Goal: Transaction & Acquisition: Book appointment/travel/reservation

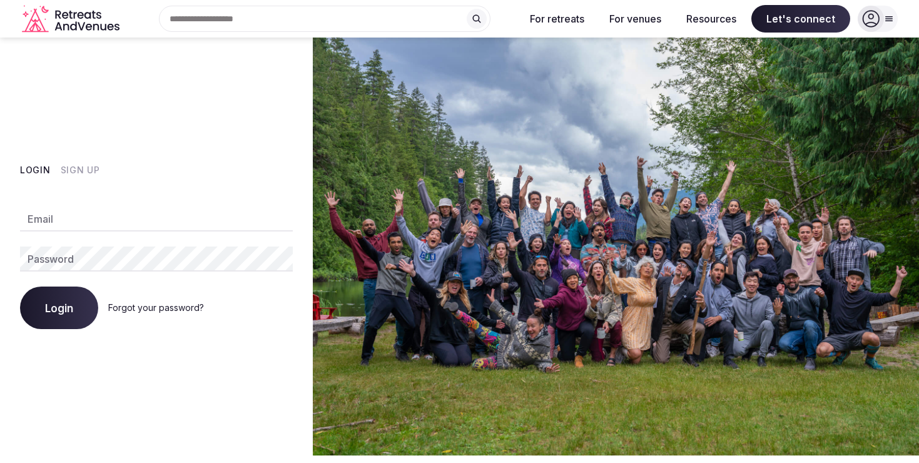
type input "**********"
click at [118, 223] on input "**********" at bounding box center [156, 218] width 273 height 25
click at [46, 318] on button "Login" at bounding box center [59, 307] width 78 height 43
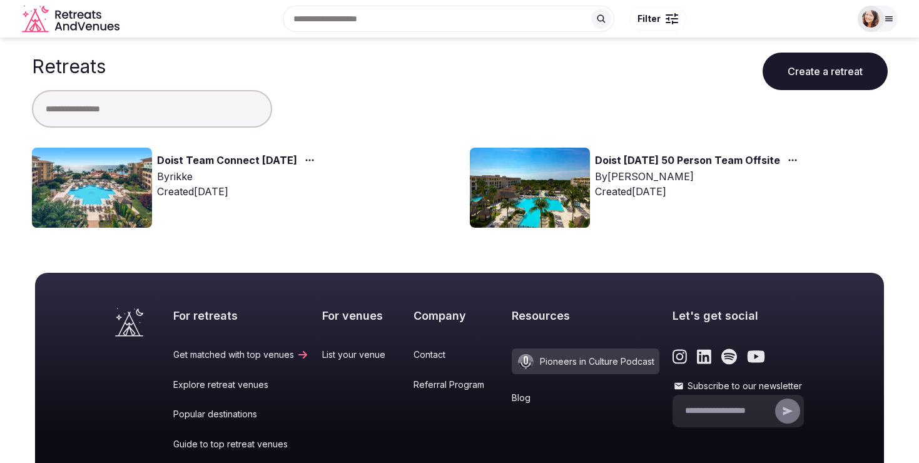
click at [208, 161] on link "Doist Team Connect [DATE]" at bounding box center [227, 161] width 140 height 16
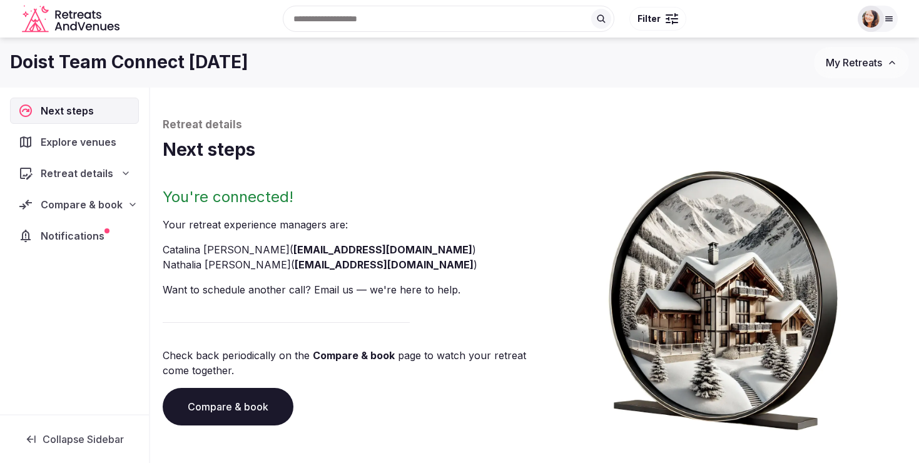
click at [64, 214] on div "Compare & book" at bounding box center [74, 204] width 129 height 26
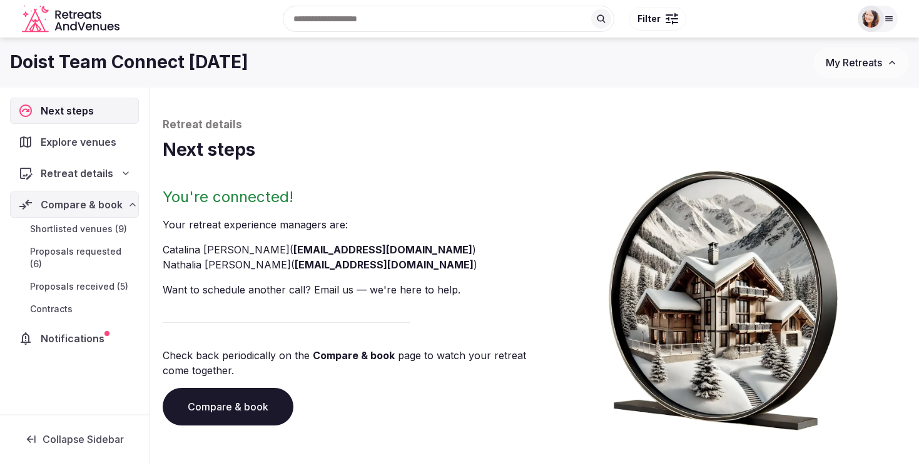
click at [63, 235] on span "Shortlisted venues (9)" at bounding box center [78, 229] width 97 height 13
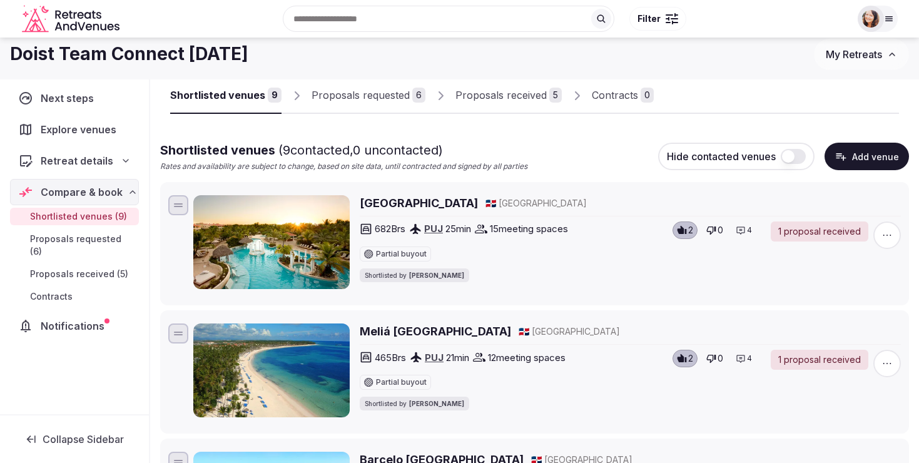
scroll to position [4, 0]
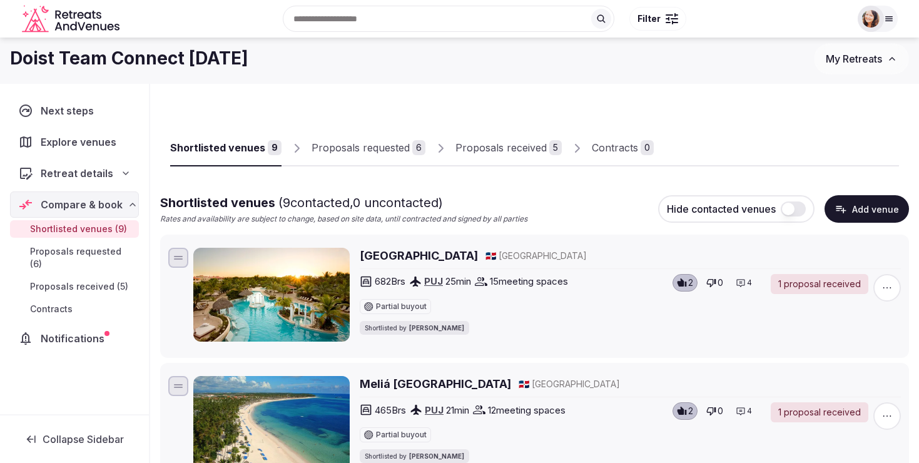
click at [380, 143] on div "Proposals requested" at bounding box center [360, 147] width 98 height 15
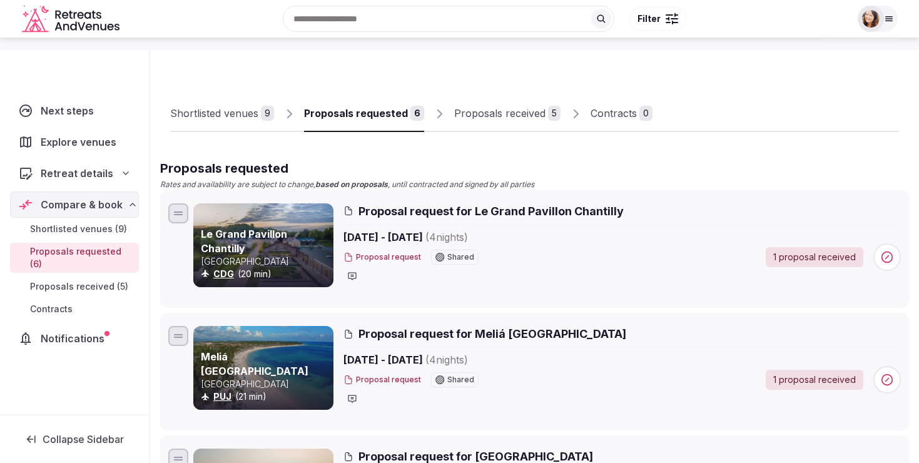
scroll to position [39, 0]
click at [498, 122] on link "Proposals received 5" at bounding box center [507, 113] width 106 height 36
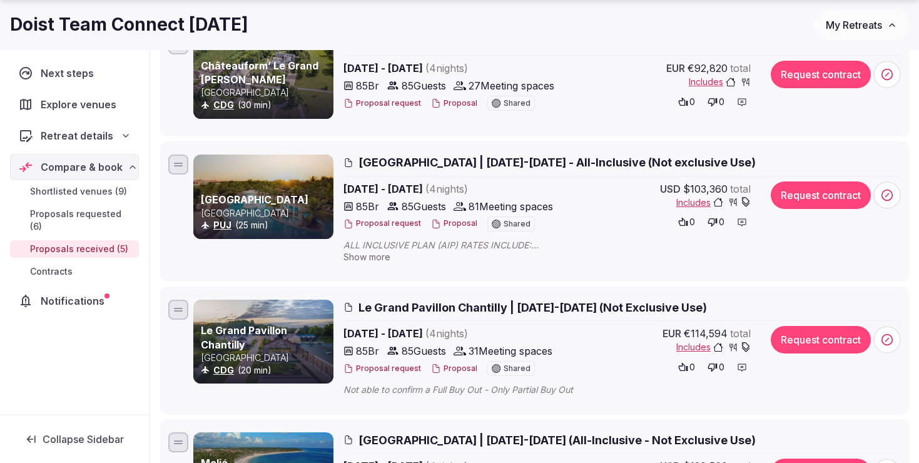
scroll to position [357, 0]
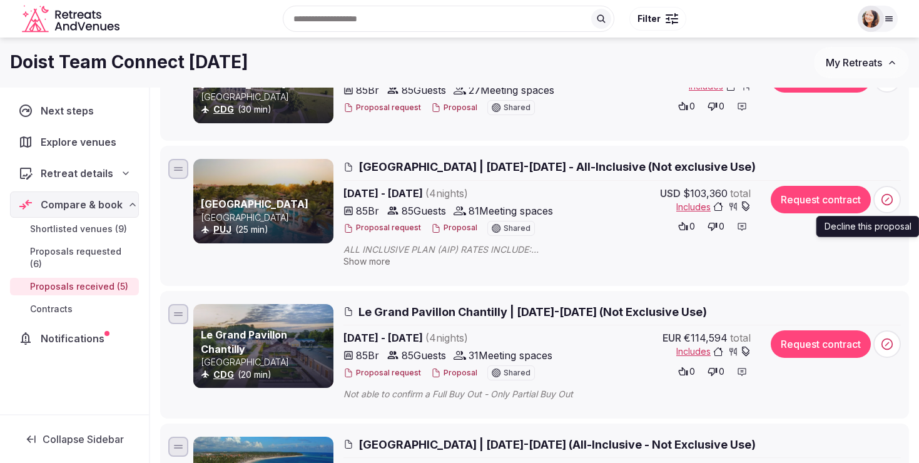
click at [886, 201] on icon at bounding box center [887, 199] width 13 height 13
click at [889, 203] on circle at bounding box center [887, 199] width 11 height 11
click at [889, 196] on icon at bounding box center [887, 199] width 13 height 13
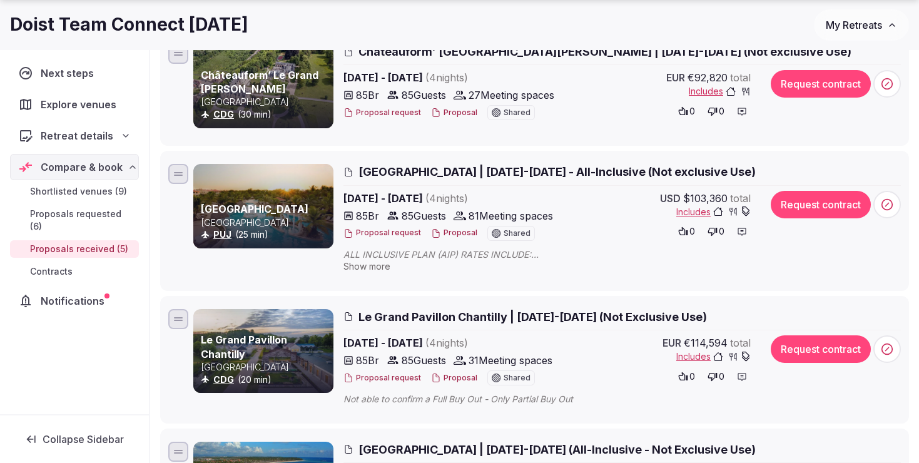
scroll to position [383, 0]
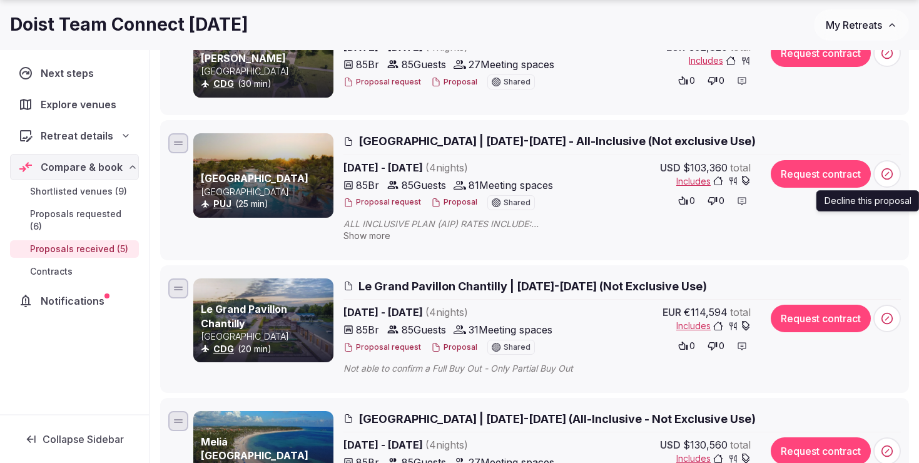
click at [891, 174] on icon at bounding box center [887, 174] width 13 height 13
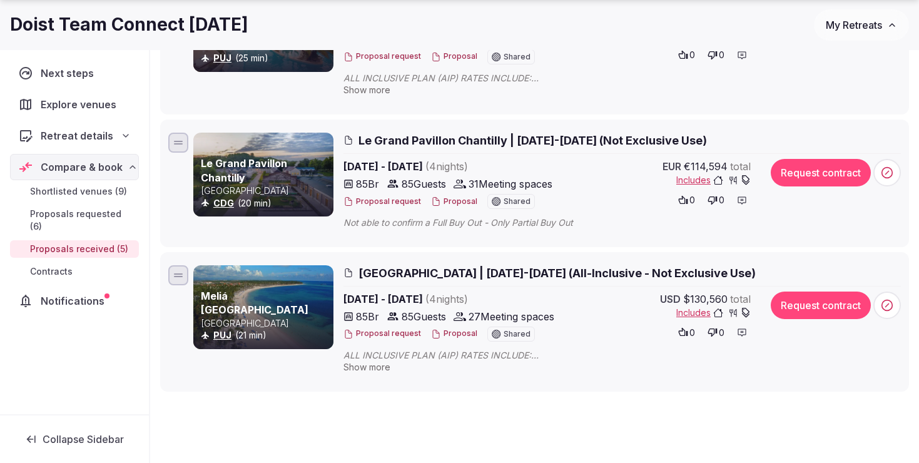
scroll to position [538, 0]
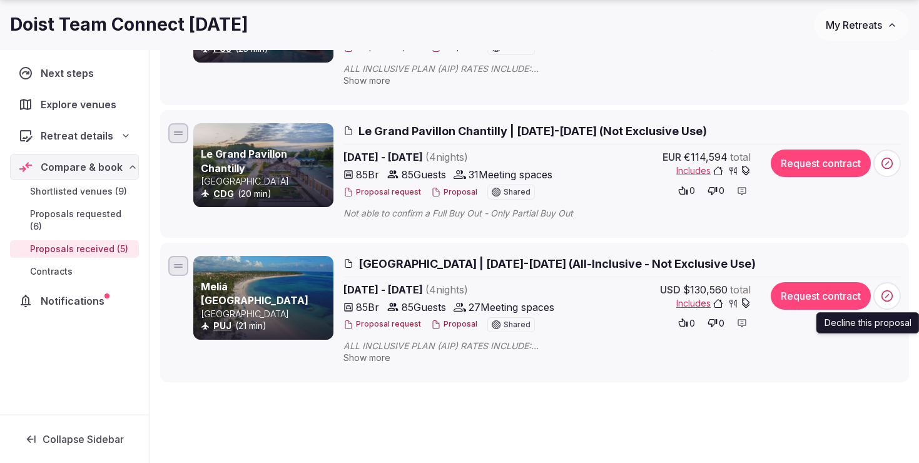
click at [885, 291] on icon at bounding box center [887, 296] width 13 height 13
click at [901, 303] on div "Meliá [GEOGRAPHIC_DATA] [GEOGRAPHIC_DATA] PUJ (21 min) [GEOGRAPHIC_DATA] | [DAT…" at bounding box center [534, 312] width 737 height 118
click at [888, 297] on icon at bounding box center [887, 296] width 13 height 13
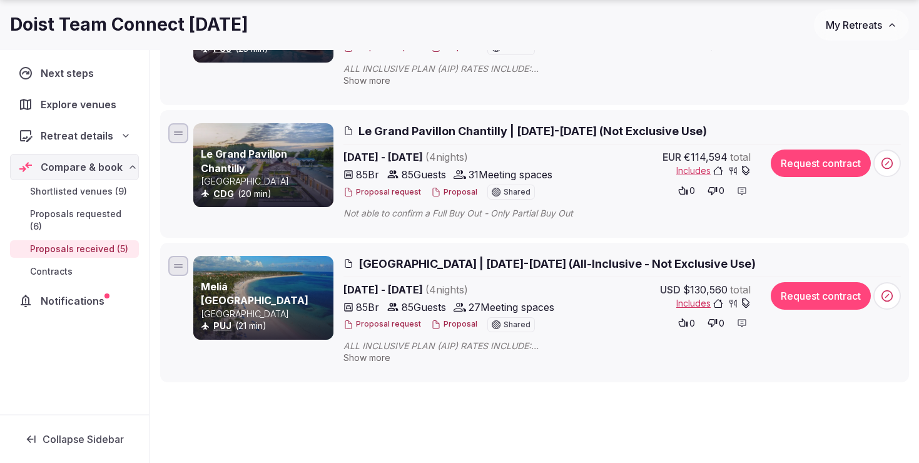
click at [888, 297] on icon at bounding box center [887, 296] width 13 height 13
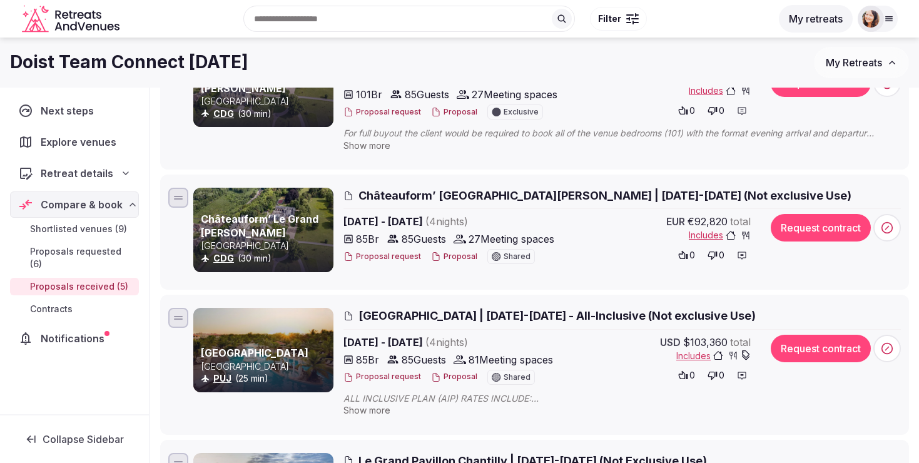
scroll to position [0, 0]
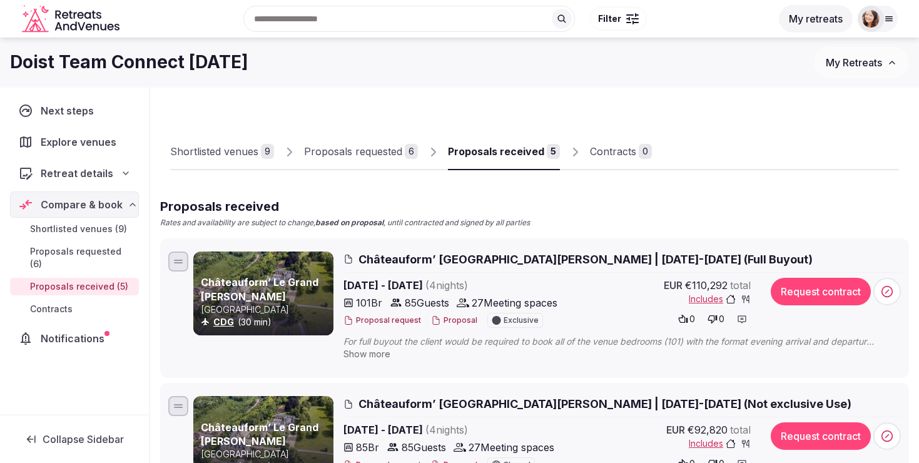
click at [385, 154] on div "Proposals requested" at bounding box center [353, 151] width 98 height 15
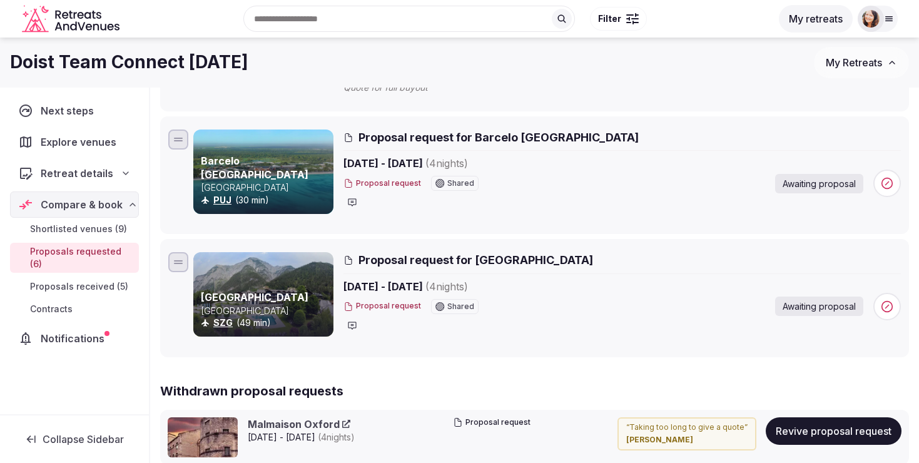
scroll to position [605, 0]
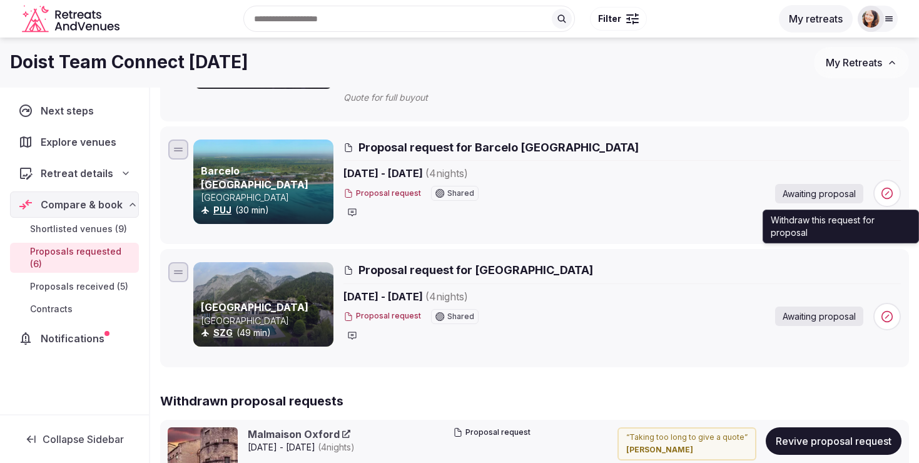
click at [894, 194] on span at bounding box center [887, 193] width 28 height 28
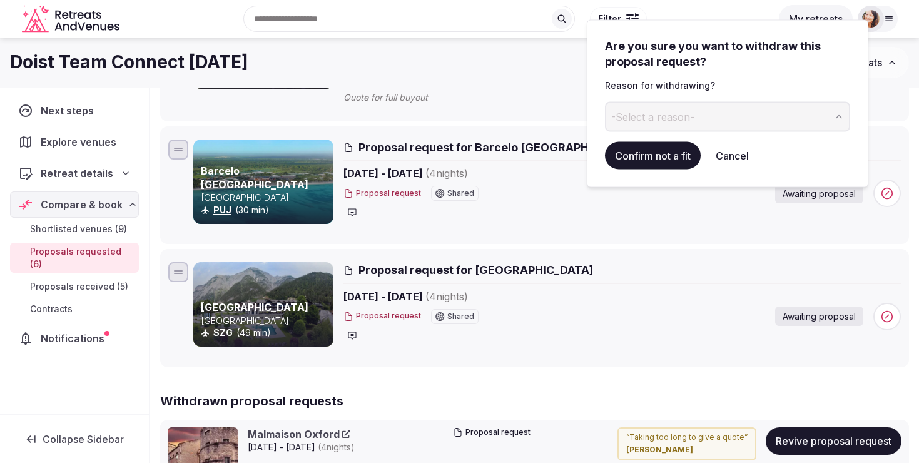
click at [729, 117] on button "-Select a reason-" at bounding box center [727, 116] width 245 height 30
click at [674, 114] on input at bounding box center [717, 116] width 225 height 30
type input "**********"
click at [659, 153] on button "Confirm not a fit" at bounding box center [653, 155] width 96 height 28
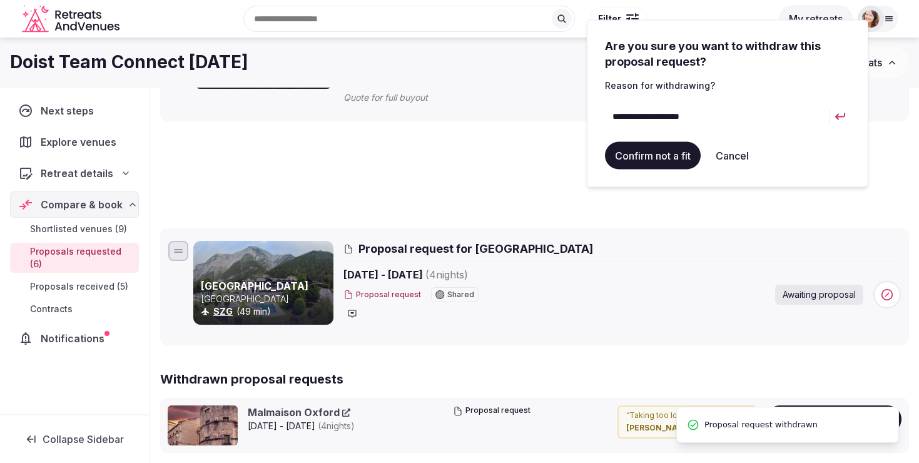
scroll to position [58, 0]
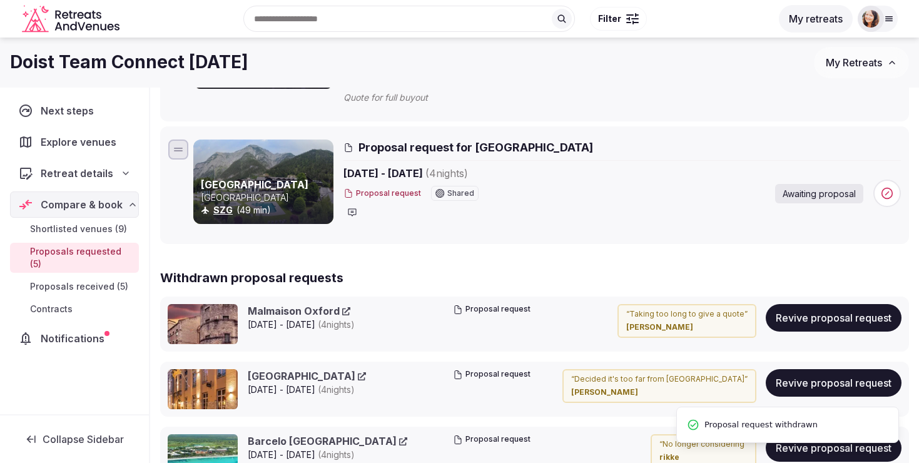
drag, startPoint x: 593, startPoint y: 146, endPoint x: 493, endPoint y: 144, distance: 100.1
click at [493, 144] on h2 "Proposal request for [GEOGRAPHIC_DATA]" at bounding box center [621, 147] width 557 height 16
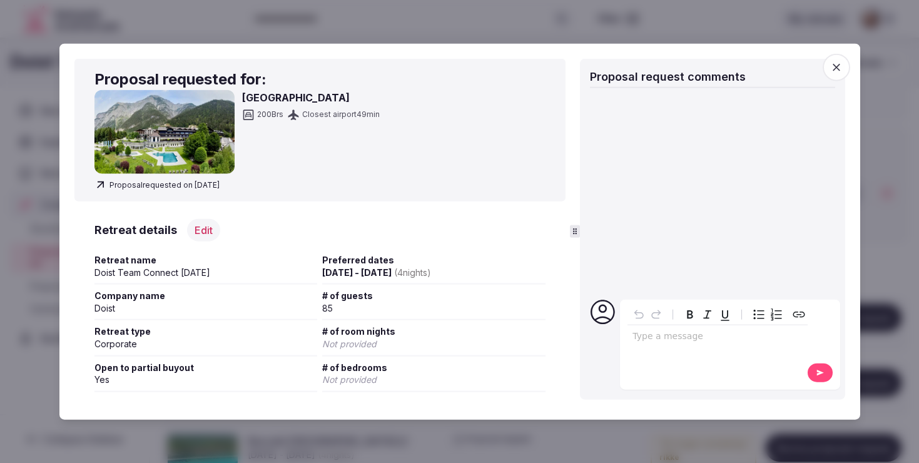
drag, startPoint x: 340, startPoint y: 95, endPoint x: 242, endPoint y: 93, distance: 98.2
click at [242, 93] on h3 "[GEOGRAPHIC_DATA]" at bounding box center [311, 96] width 138 height 15
copy h3 "[GEOGRAPHIC_DATA]"
click at [174, 116] on img at bounding box center [164, 131] width 140 height 84
click at [318, 437] on div at bounding box center [459, 231] width 919 height 463
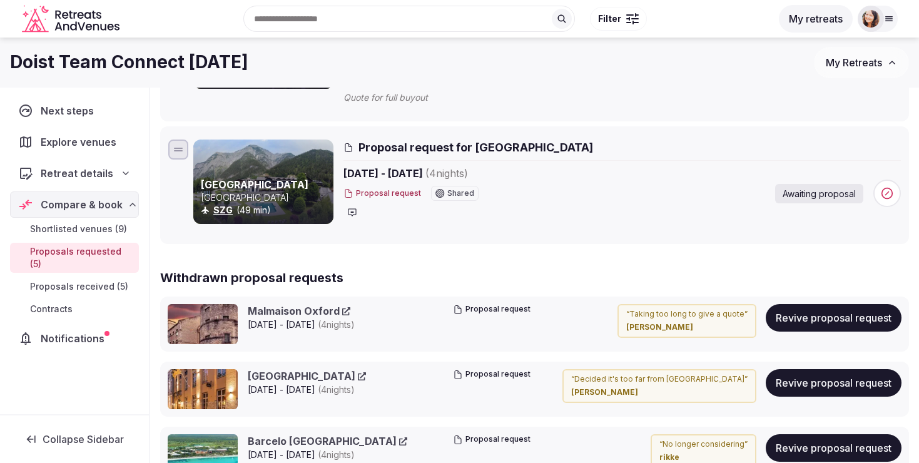
click at [432, 143] on span "Proposal request for [GEOGRAPHIC_DATA]" at bounding box center [475, 147] width 235 height 16
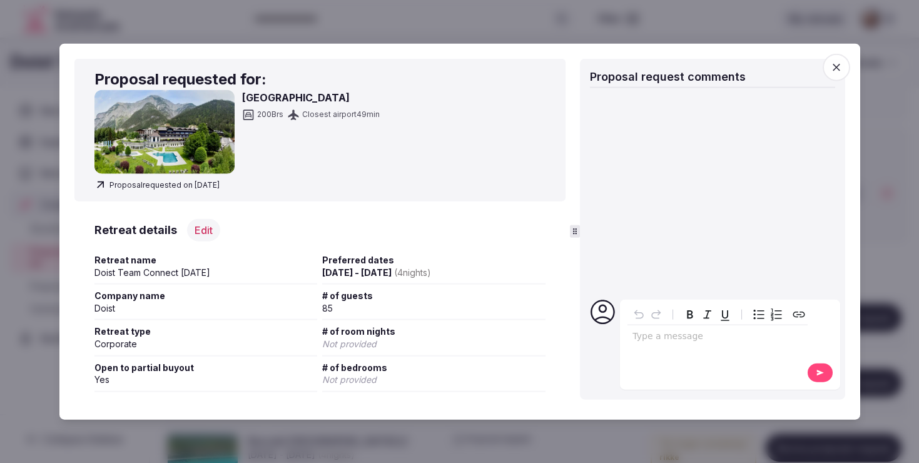
click at [846, 74] on span "button" at bounding box center [836, 68] width 28 height 28
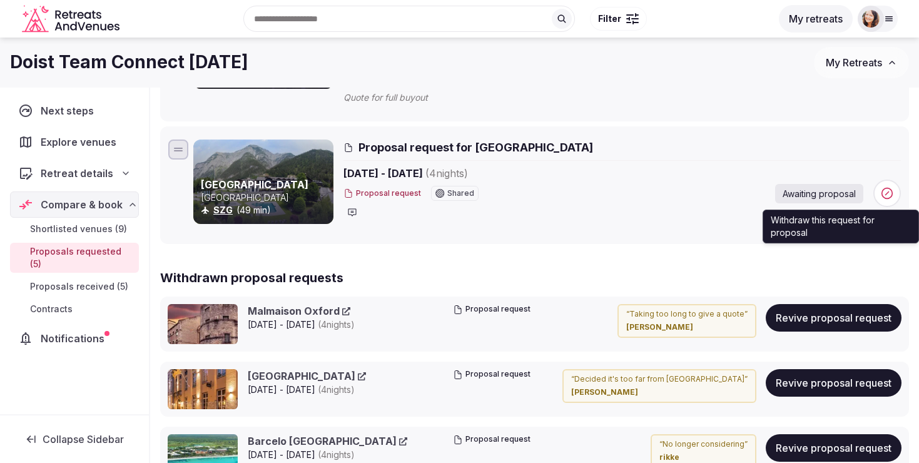
click at [884, 196] on icon at bounding box center [887, 193] width 13 height 13
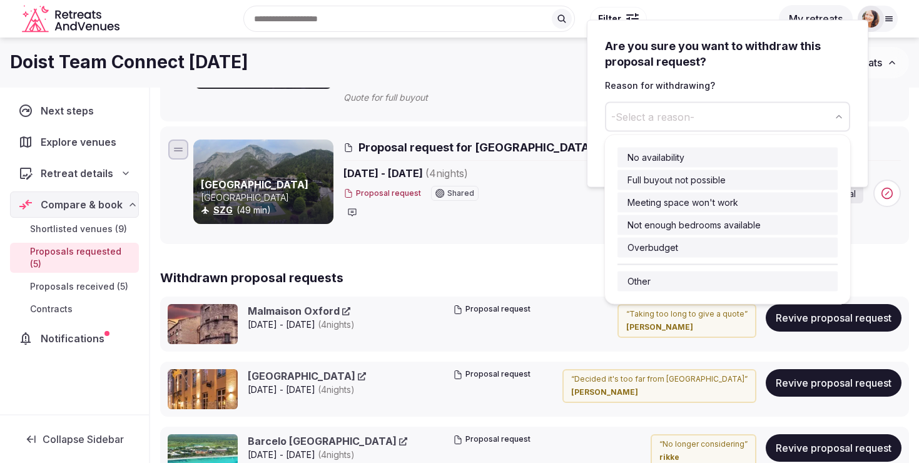
click at [711, 116] on button "-Select a reason-" at bounding box center [727, 116] width 245 height 30
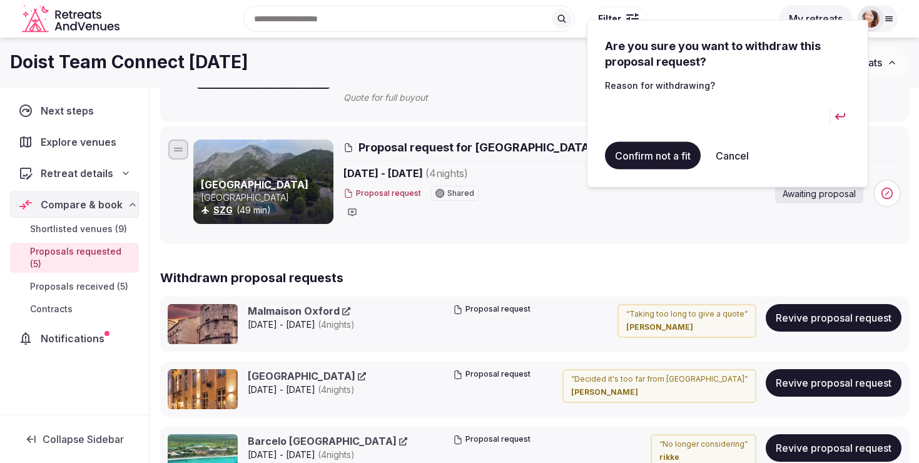
type input "*"
type input "**********"
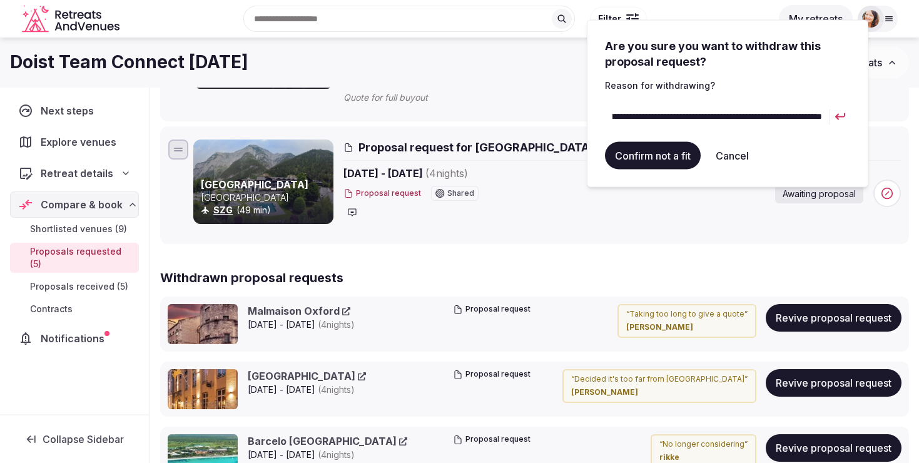
scroll to position [0, 0]
click at [648, 163] on button "Confirm not a fit" at bounding box center [653, 155] width 96 height 28
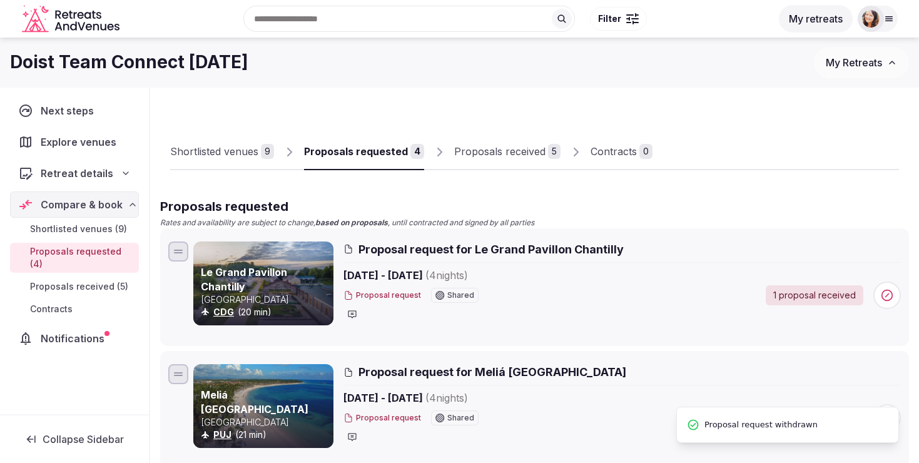
click at [484, 158] on div "Proposals received" at bounding box center [499, 151] width 91 height 15
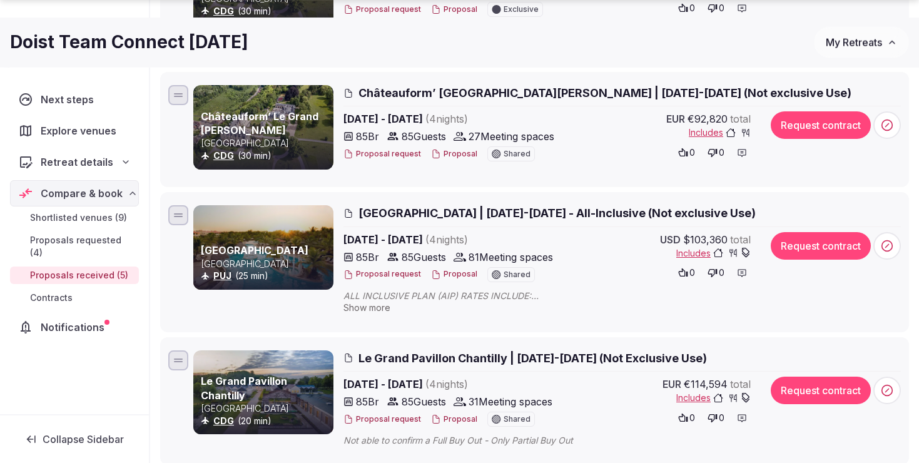
scroll to position [385, 0]
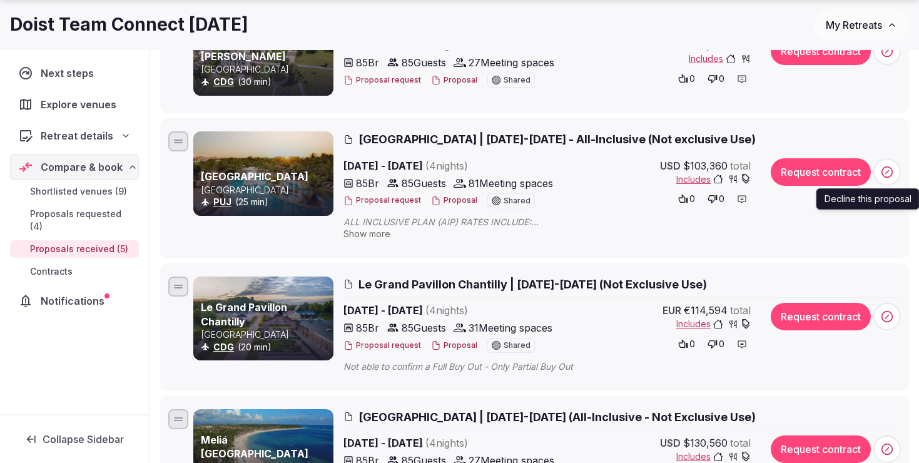
click at [886, 173] on icon at bounding box center [887, 171] width 3 height 3
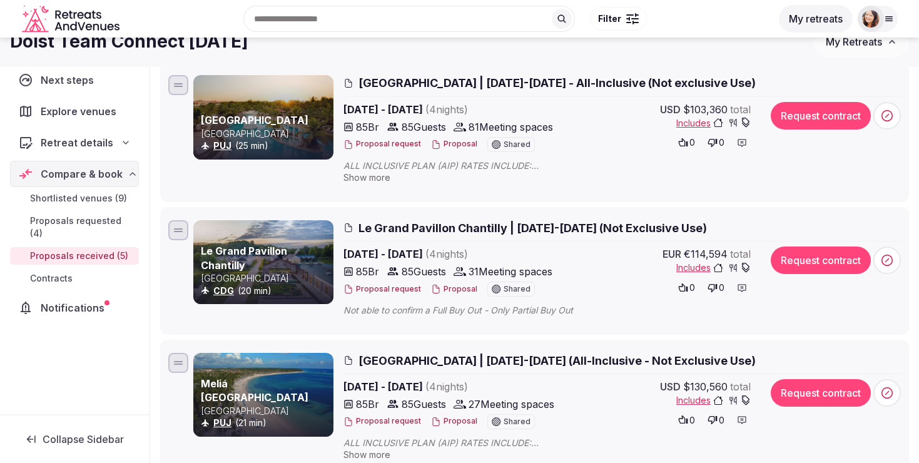
scroll to position [376, 0]
